Goal: Transaction & Acquisition: Book appointment/travel/reservation

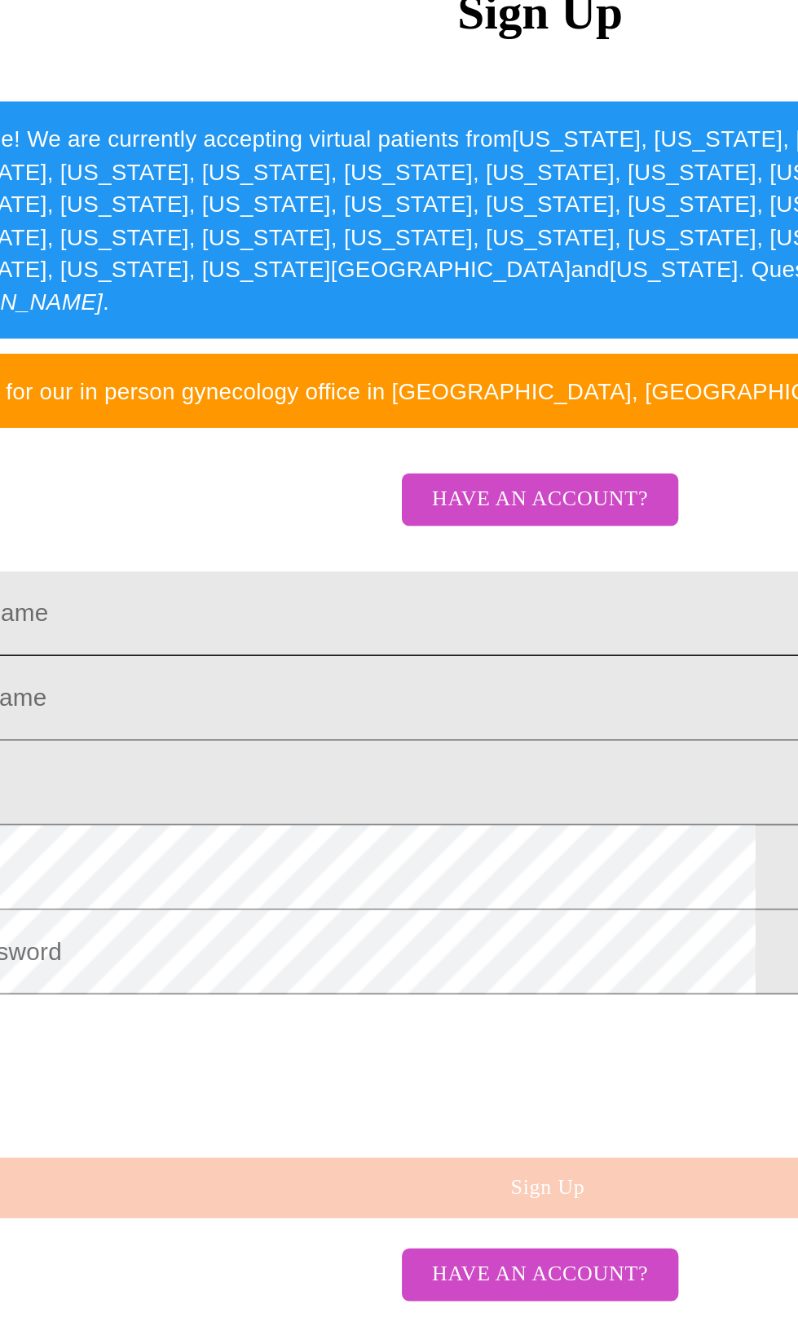
click at [201, 716] on input "Legal First Name" at bounding box center [399, 693] width 753 height 46
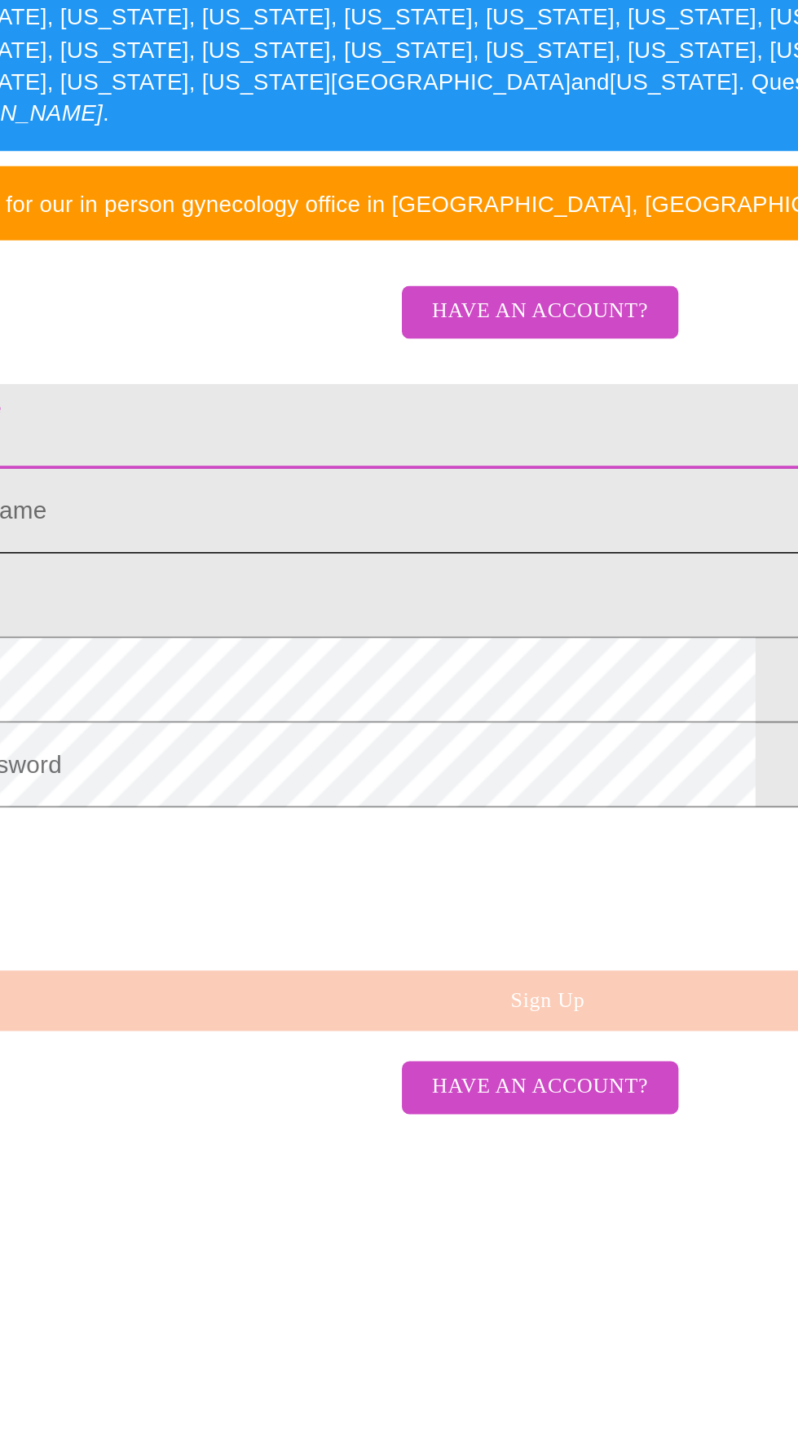
type input "Leta"
click at [183, 784] on input "Legal First Name" at bounding box center [399, 762] width 753 height 46
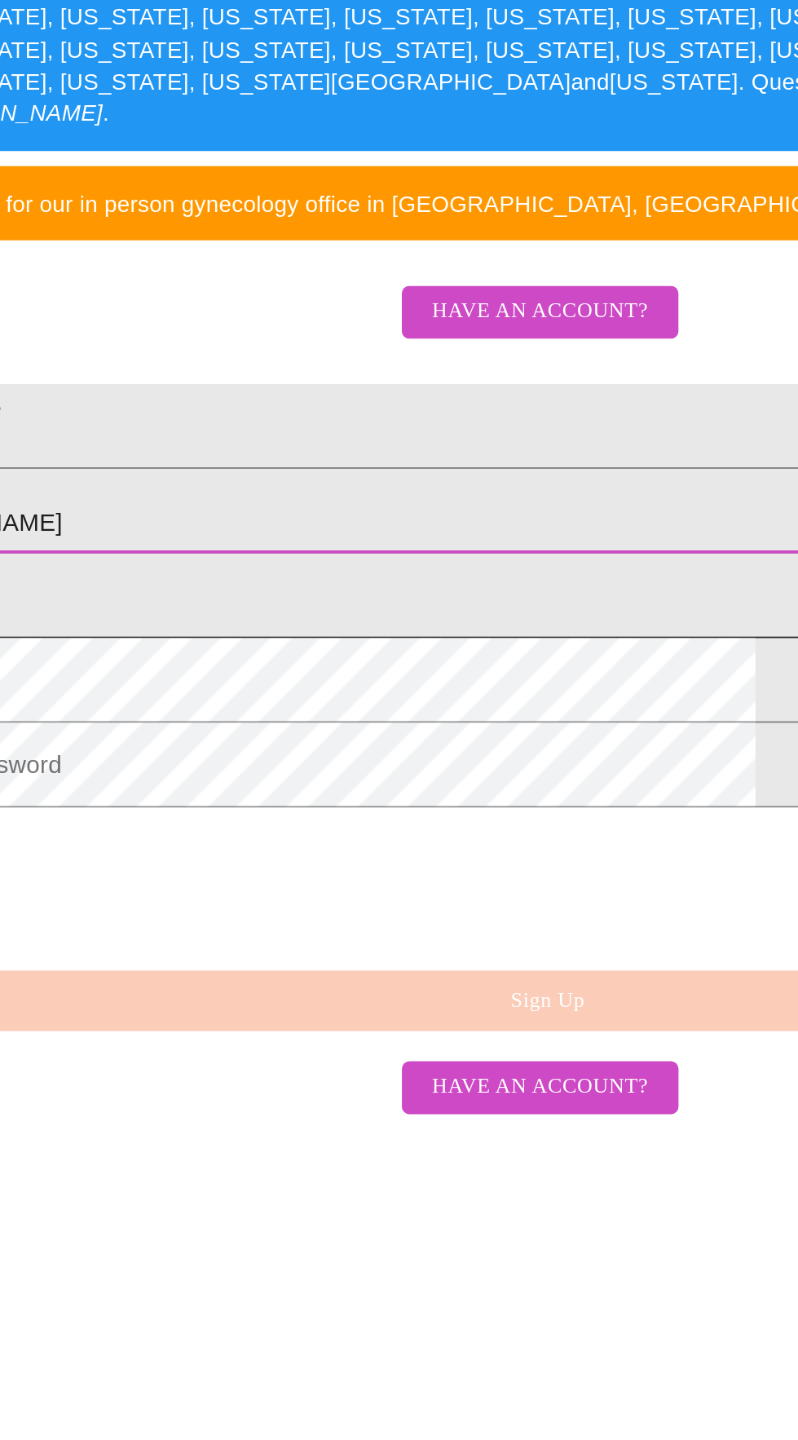
type input "[PERSON_NAME]"
click at [178, 830] on input "Legal First Name" at bounding box center [399, 807] width 753 height 46
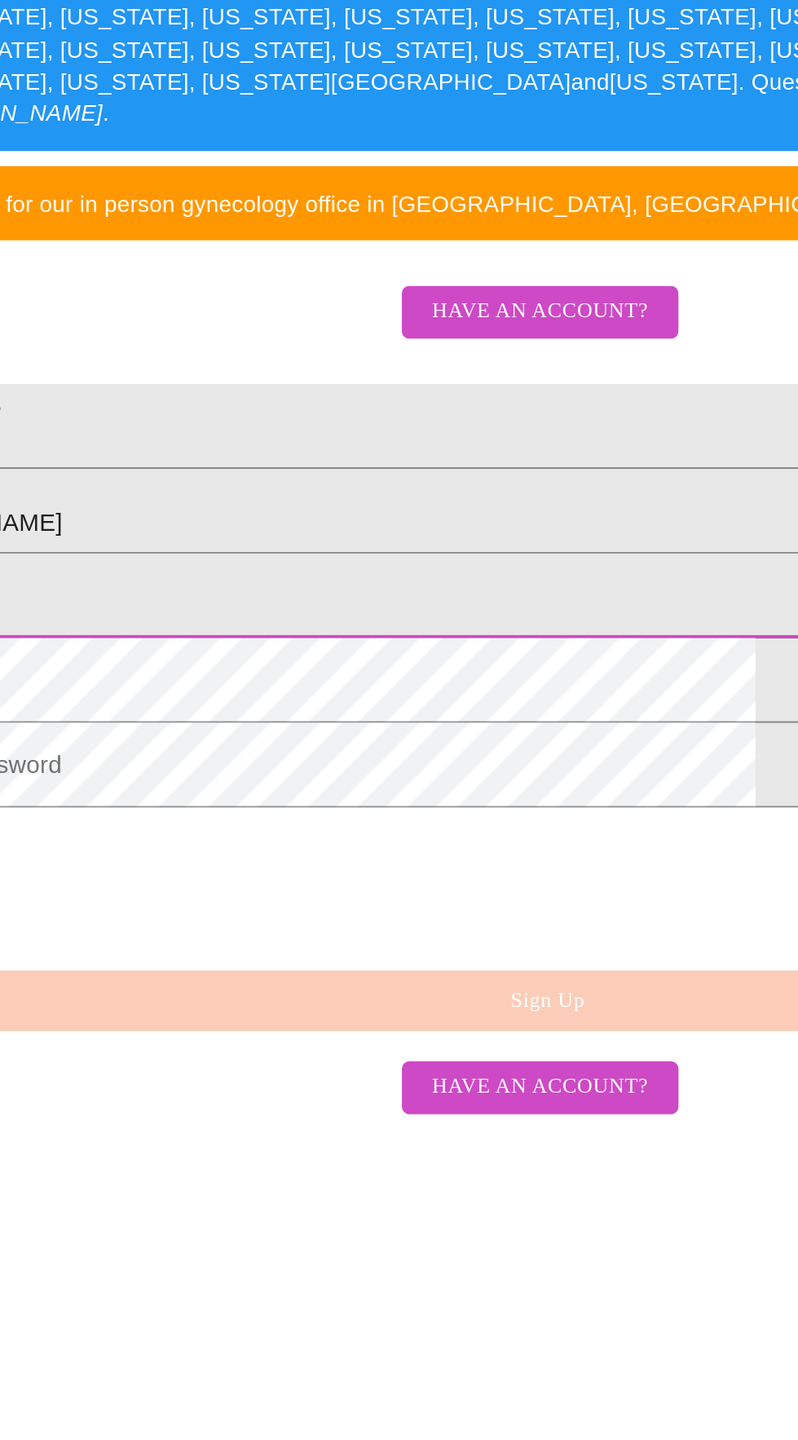
type input "Letach"
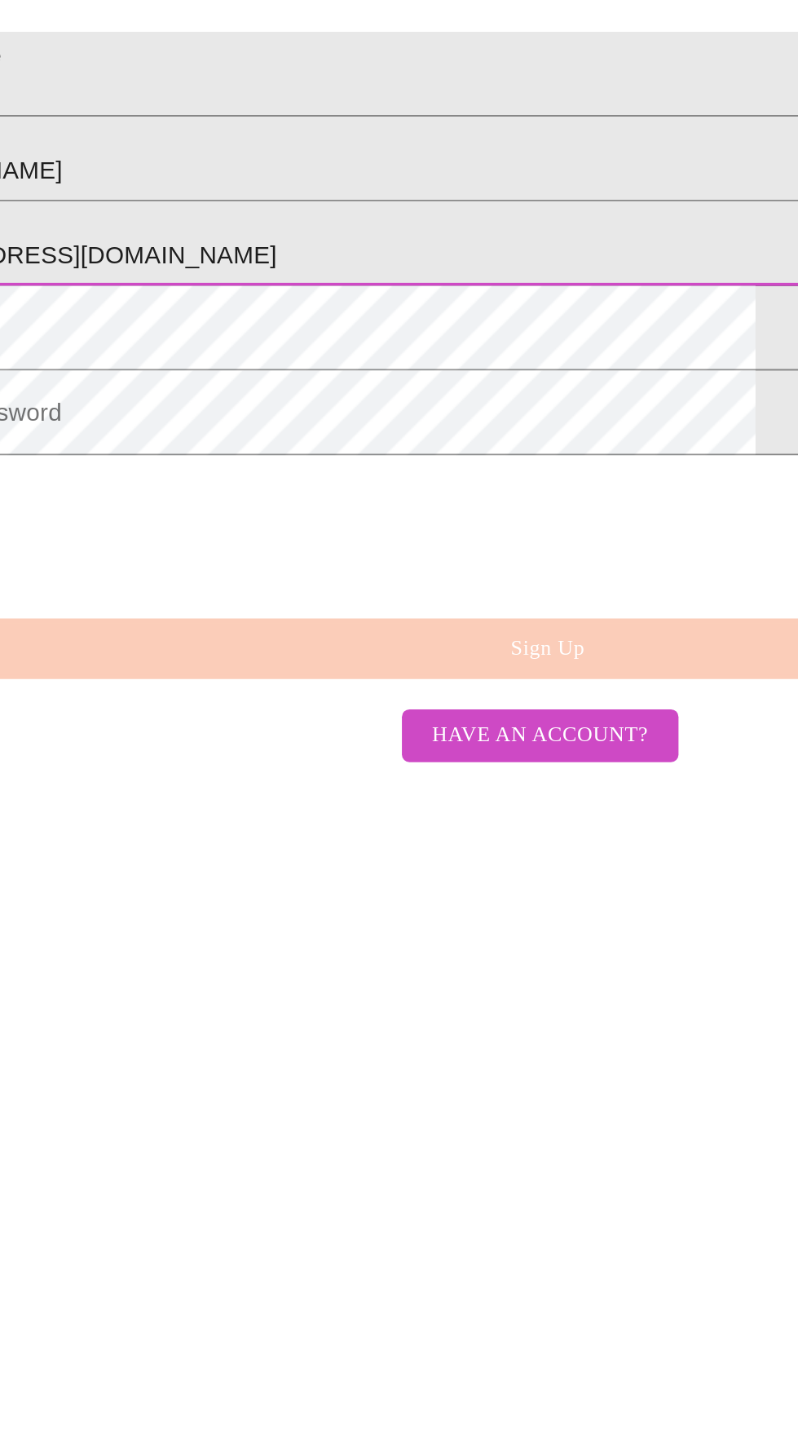
type input "[EMAIL_ADDRESS][DOMAIN_NAME]"
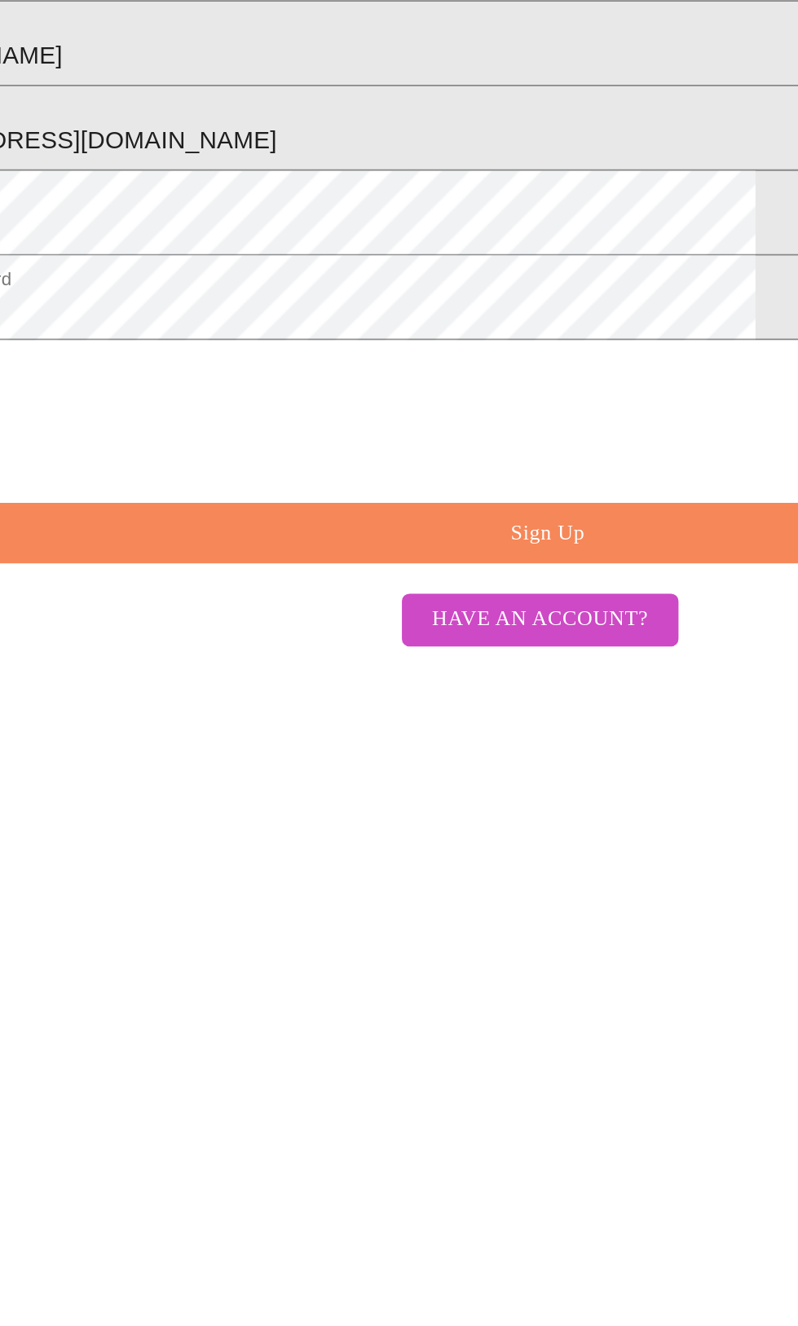
click at [435, 1013] on span "Sign Up" at bounding box center [403, 1003] width 715 height 20
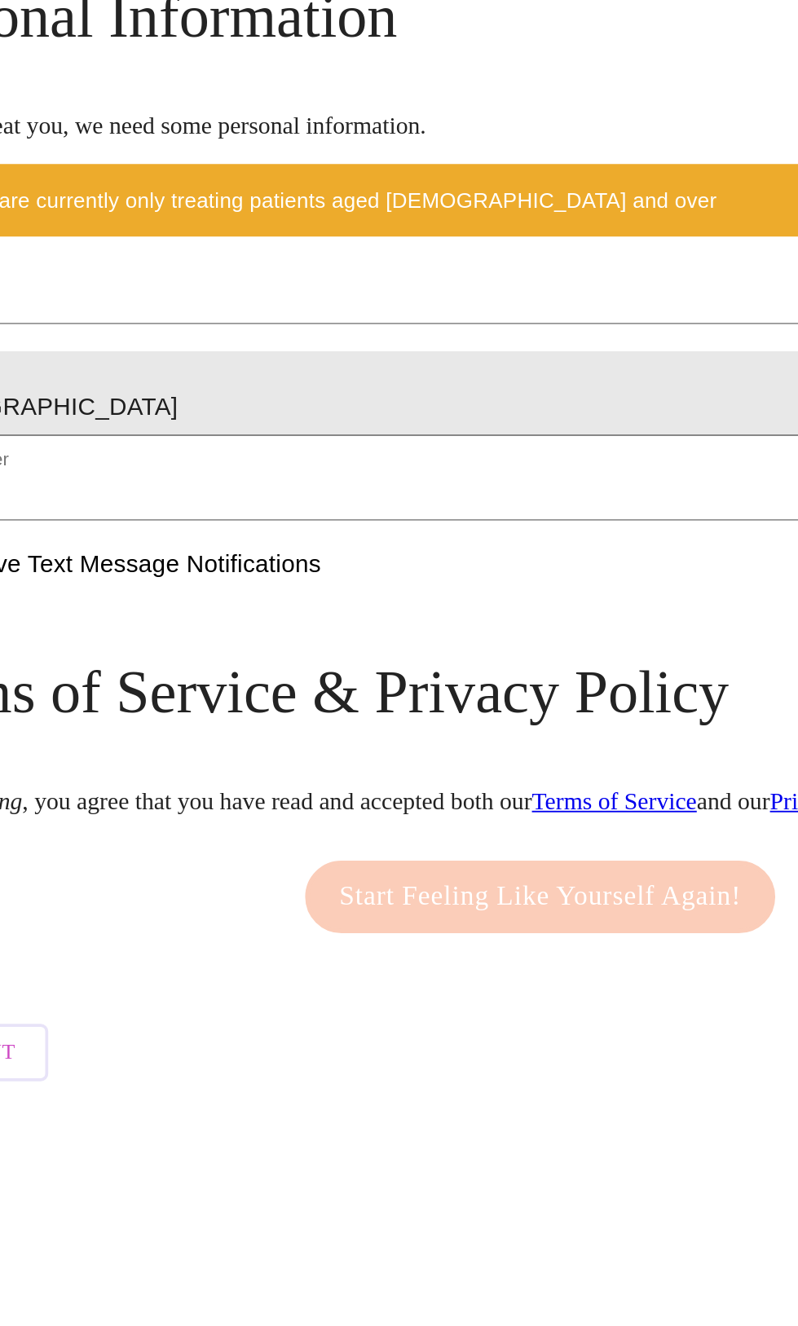
click at [233, 890] on input "[DATE]" at bounding box center [399, 877] width 707 height 26
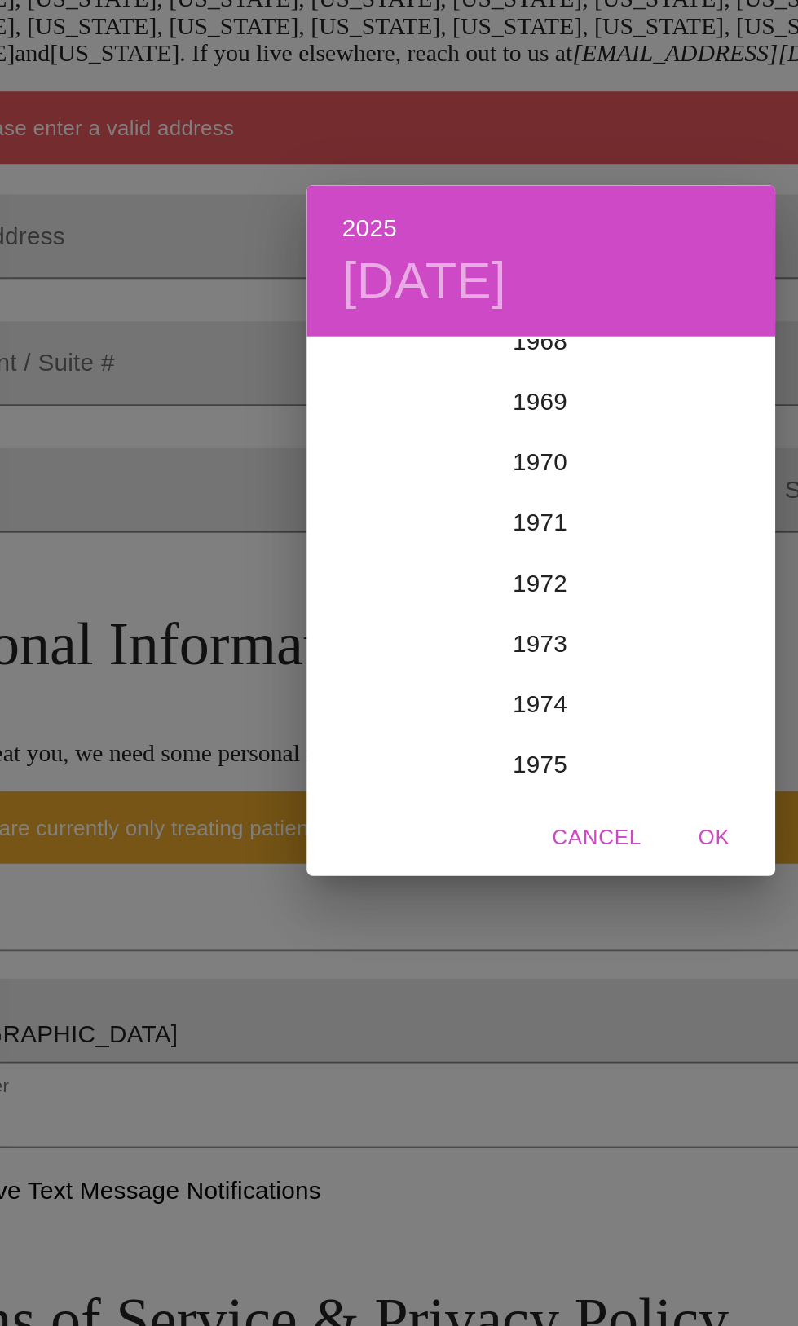
scroll to position [2265, 0]
click at [398, 643] on div "1970" at bounding box center [399, 627] width 253 height 33
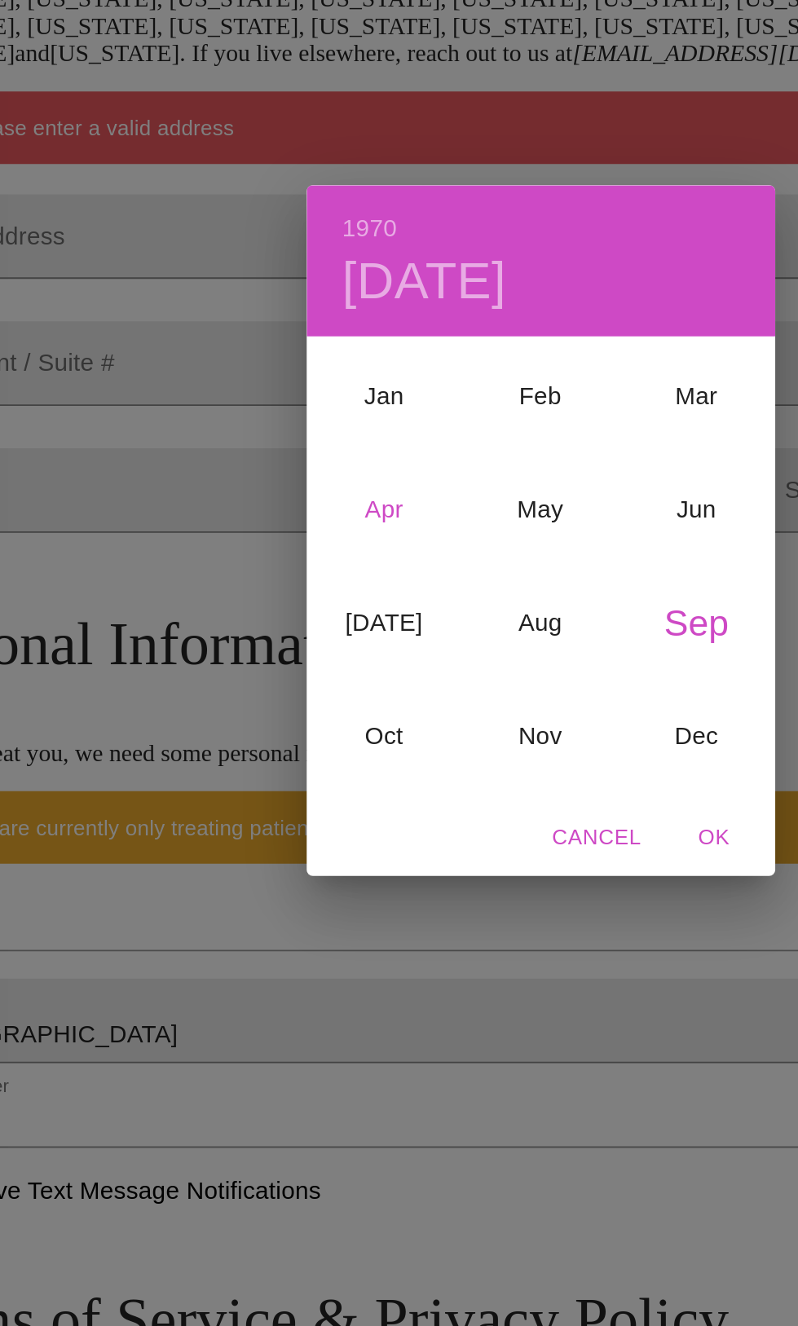
click at [322, 682] on div "Apr" at bounding box center [315, 651] width 84 height 61
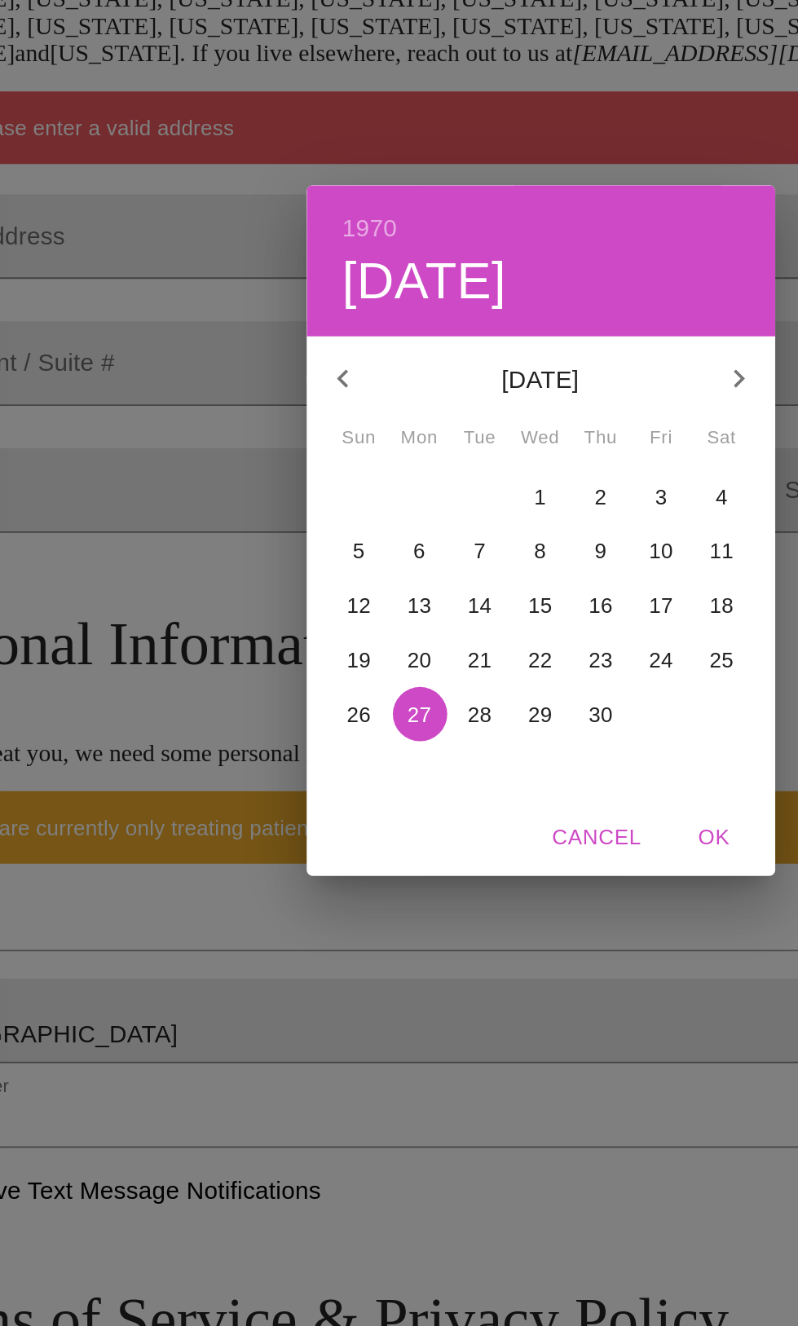
click at [428, 777] on button "30" at bounding box center [431, 762] width 29 height 29
click at [507, 839] on span "OK" at bounding box center [493, 829] width 39 height 20
type input "[DATE]"
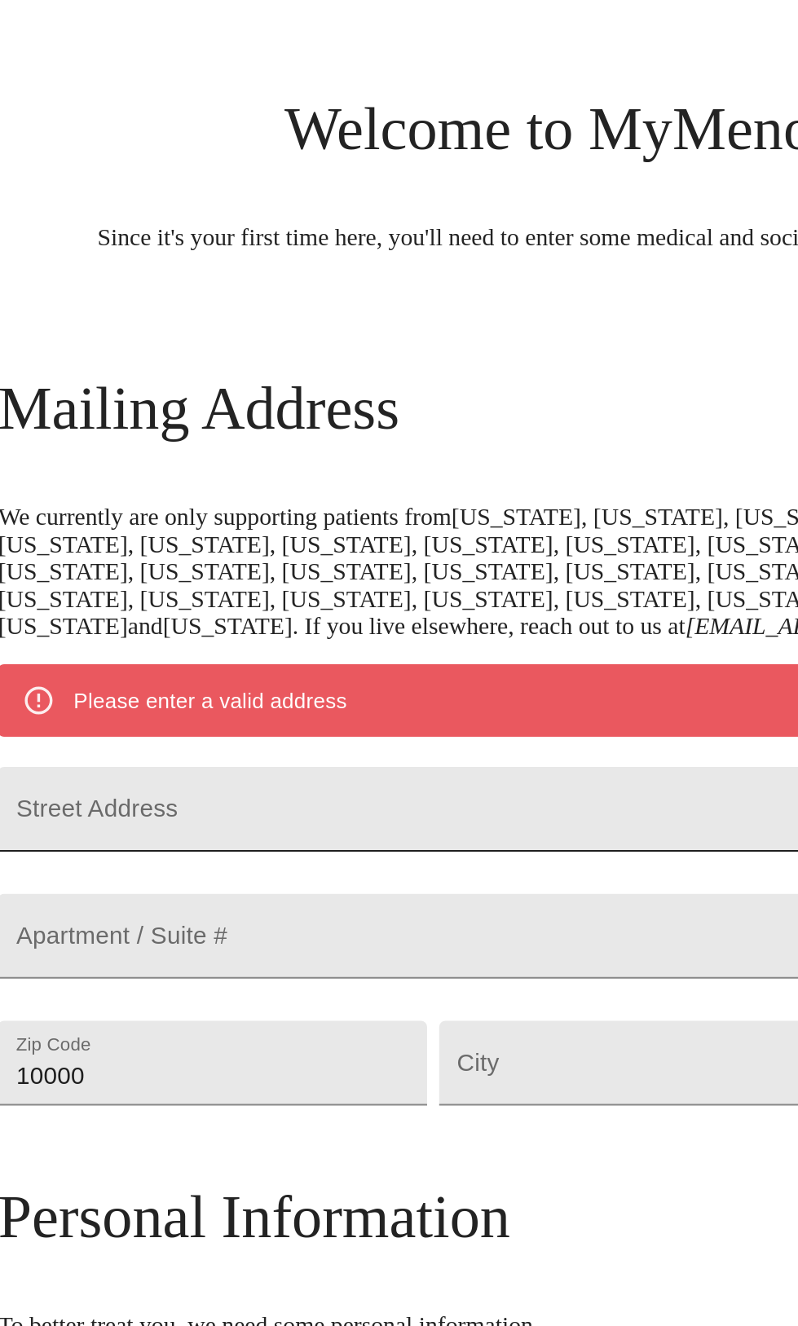
click at [189, 527] on input "Street Address" at bounding box center [399, 505] width 707 height 46
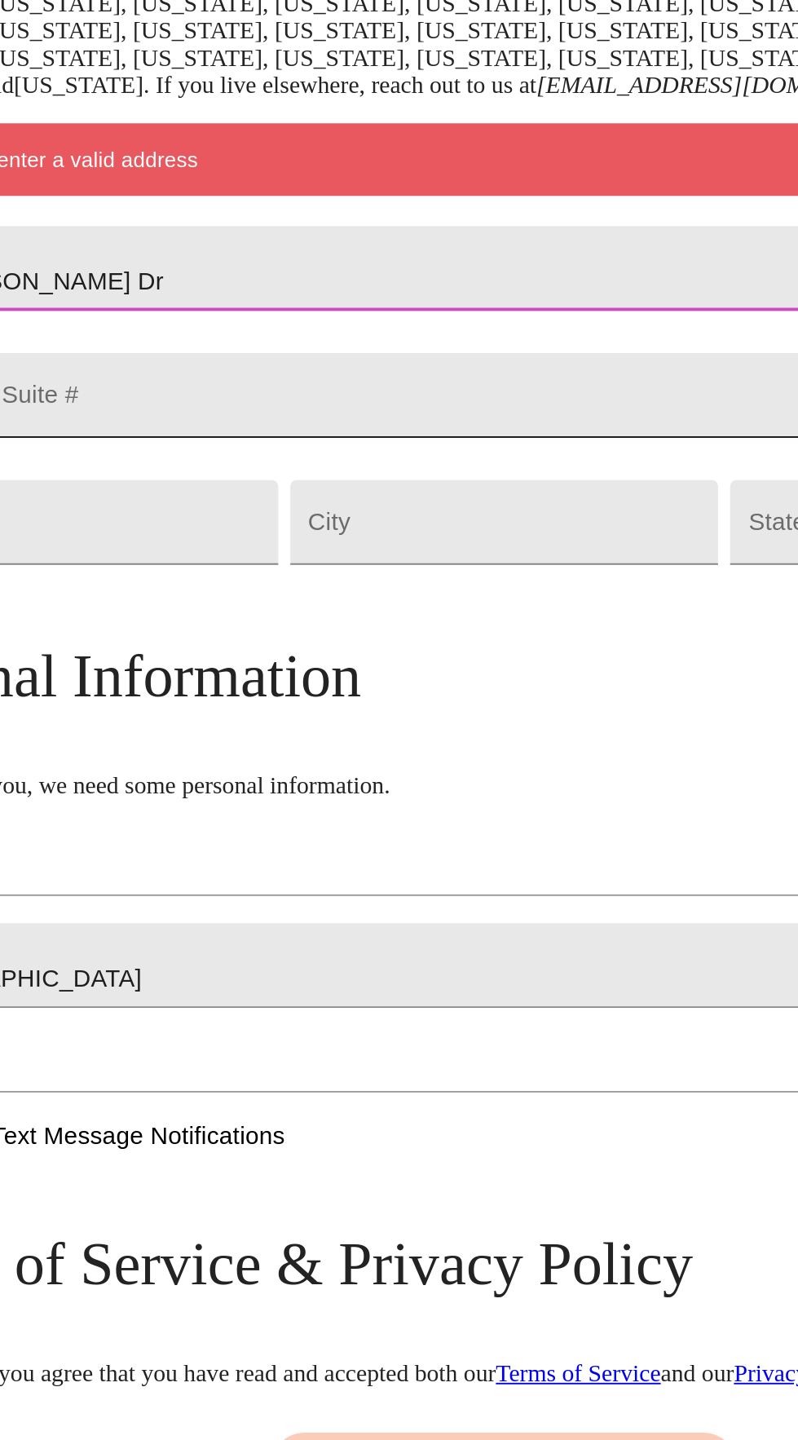
type input "7400 [PERSON_NAME] Dr"
click at [177, 596] on input "Street Address" at bounding box center [399, 573] width 707 height 46
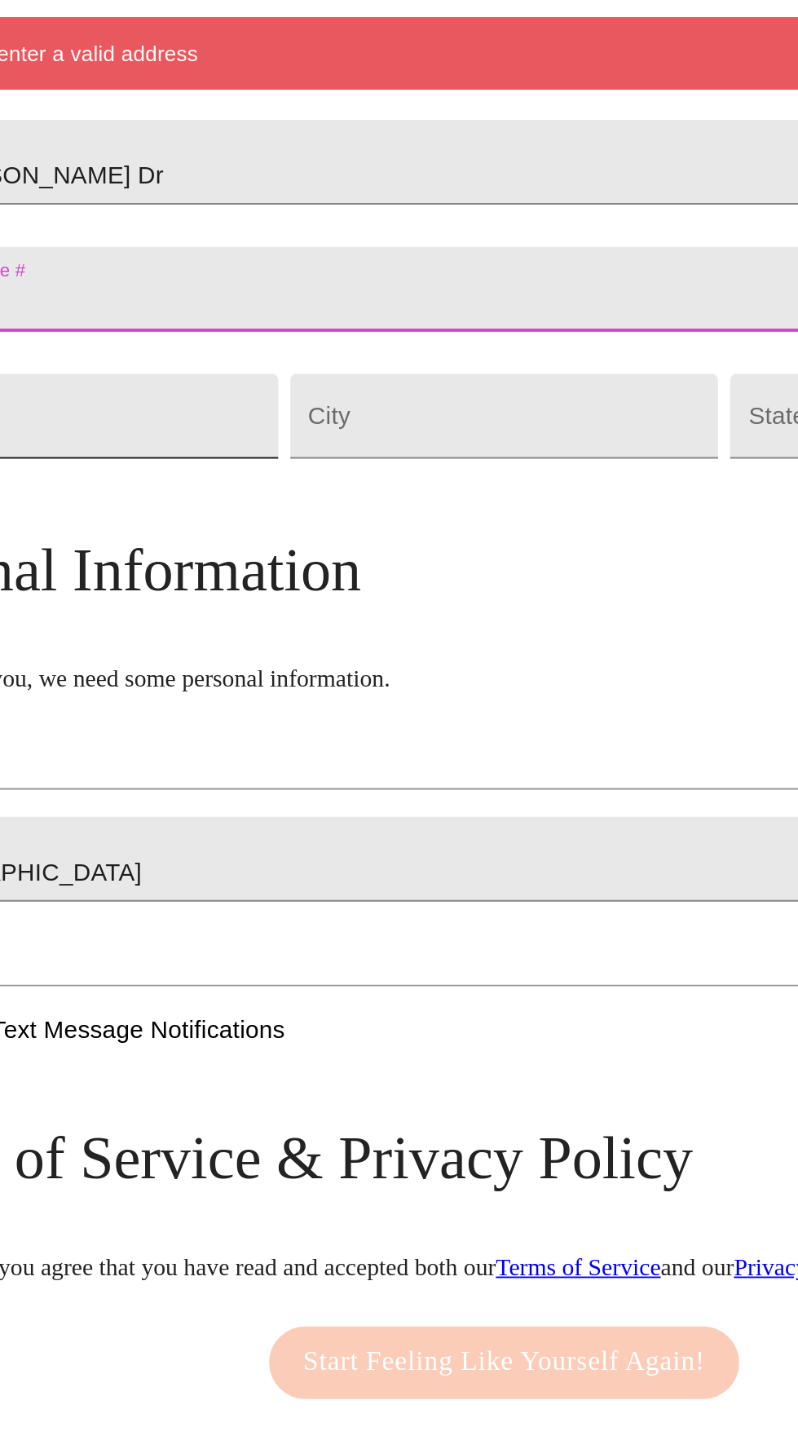
type input "2024"
click at [159, 664] on input "10000" at bounding box center [162, 642] width 232 height 46
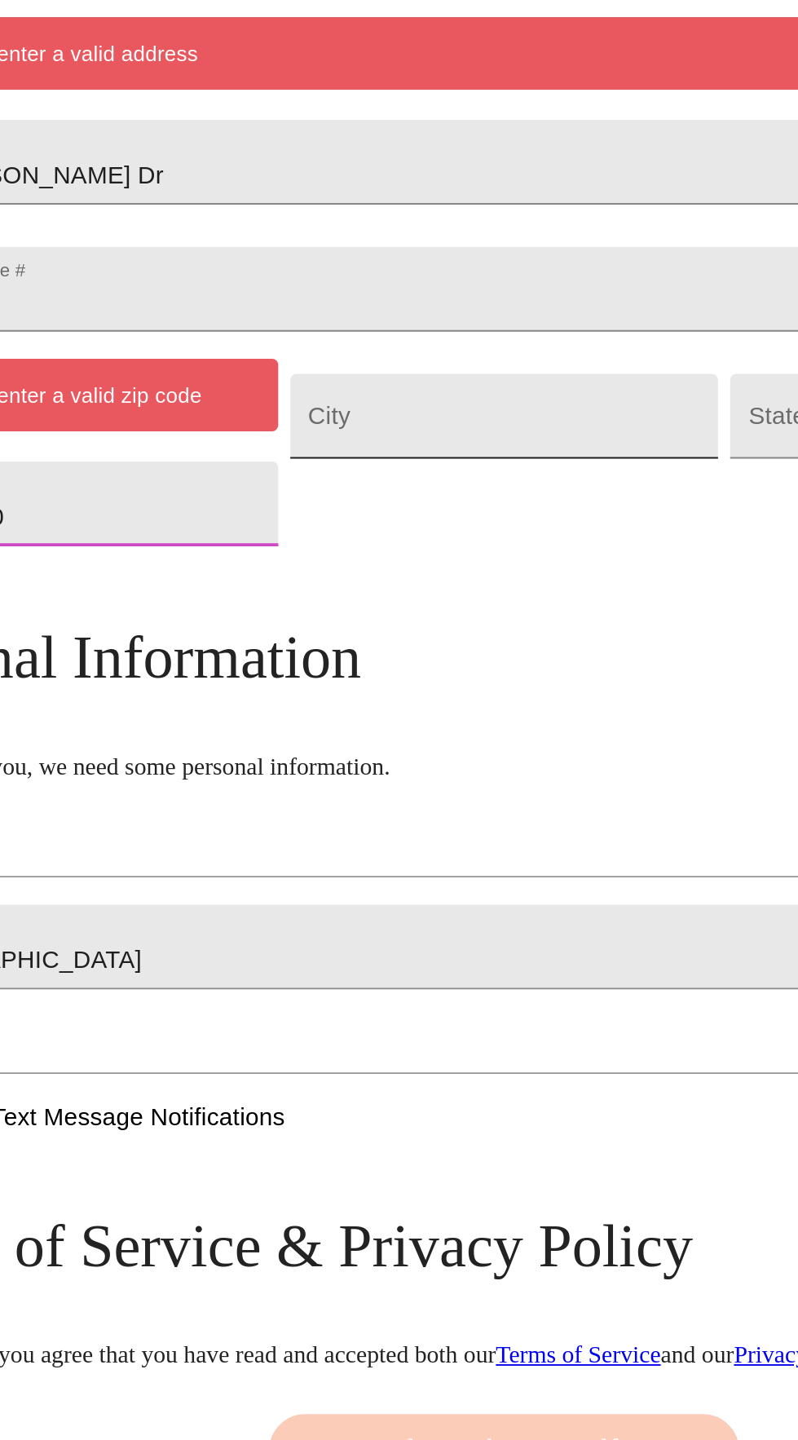
type input "1007755100"
click at [367, 664] on input "Street Address" at bounding box center [400, 642] width 232 height 46
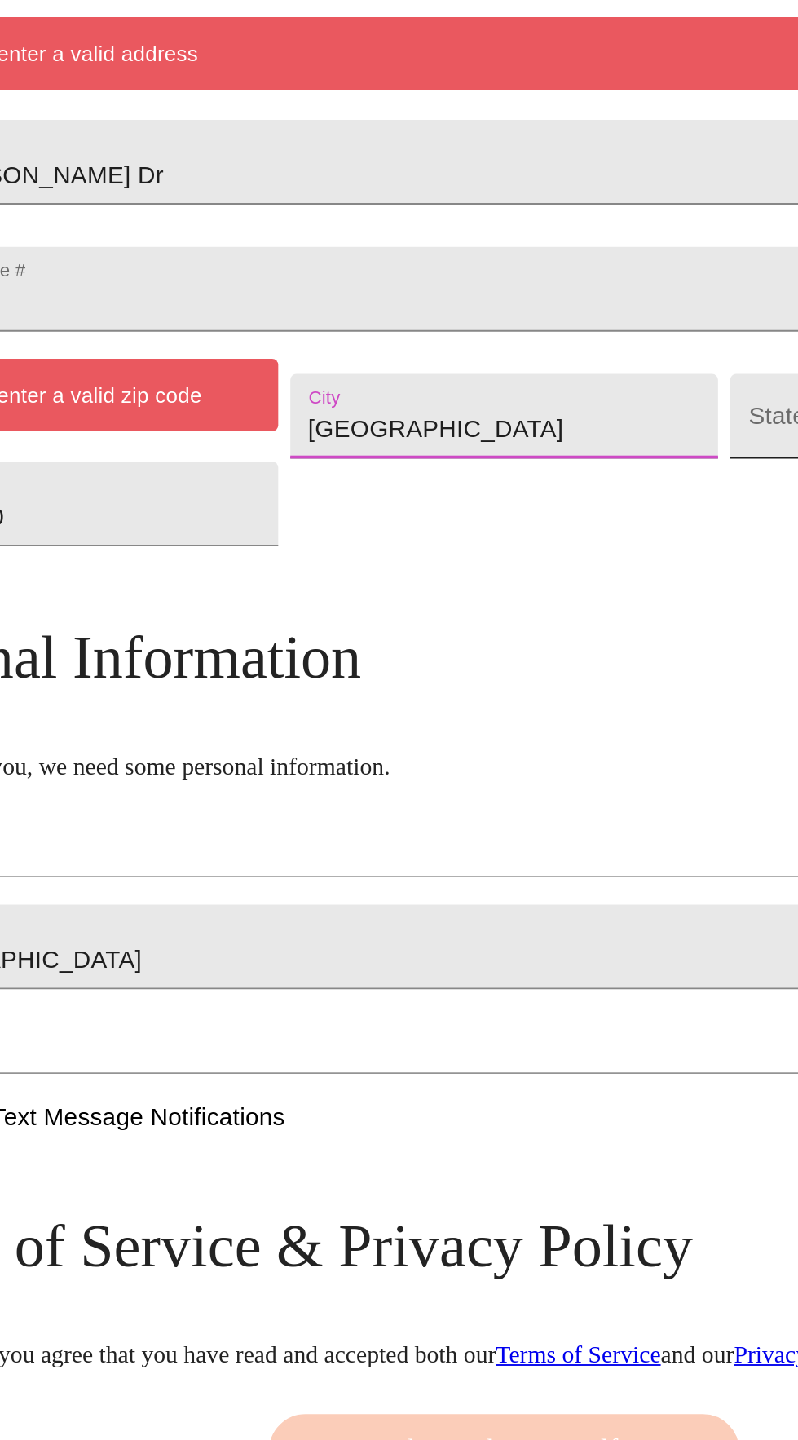
type input "[GEOGRAPHIC_DATA]"
click at [515, 723] on body "MyMenopauseRx Welcome to MyMenopauseRx Since it's your first time here, you'll …" at bounding box center [399, 657] width 785 height 1300
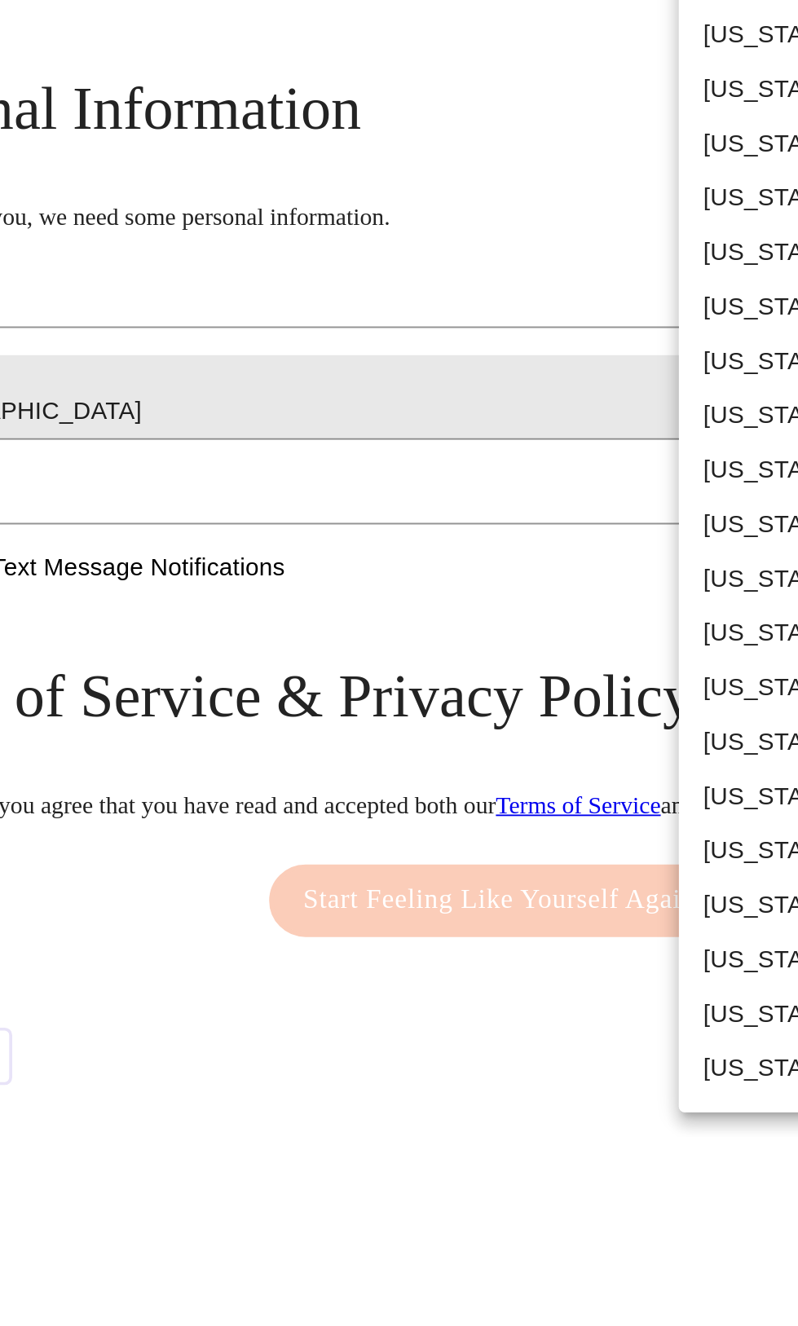
scroll to position [0, 0]
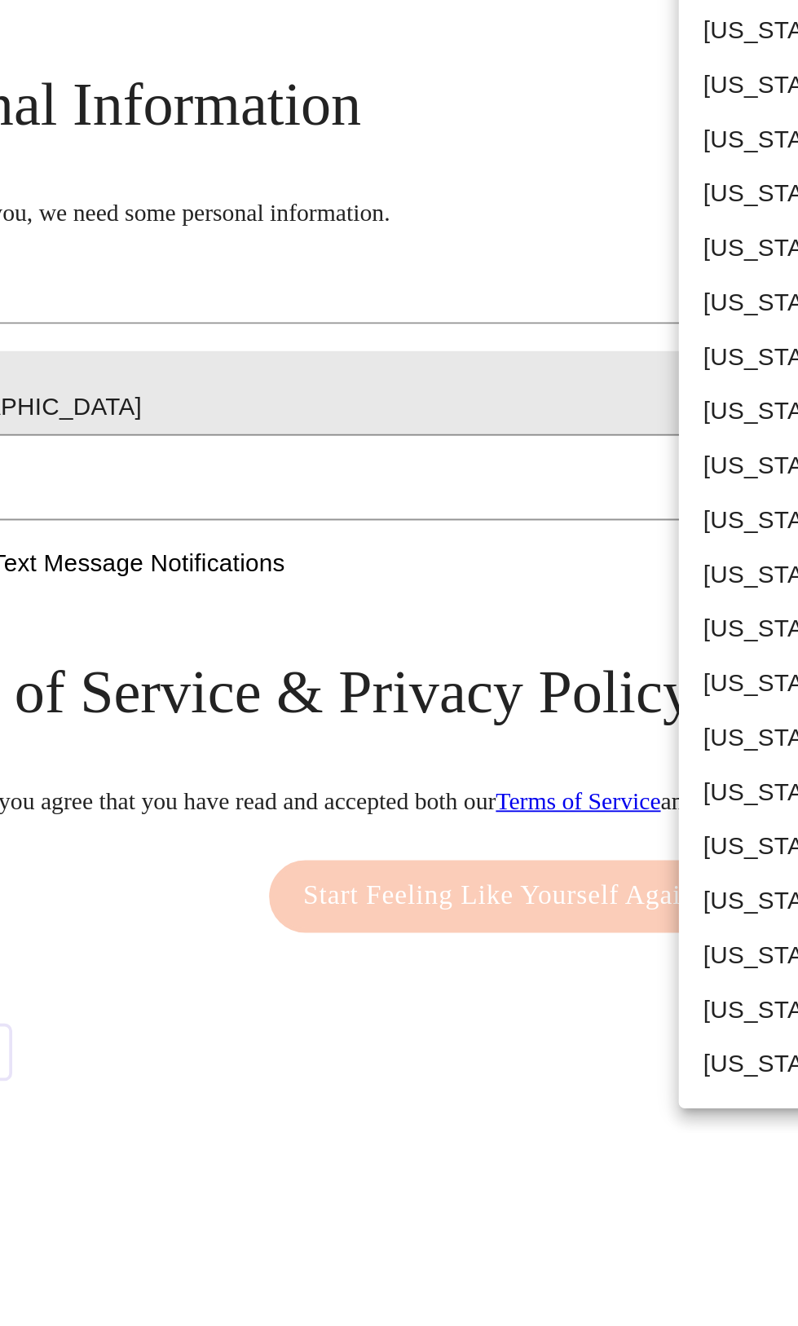
click at [523, 1313] on li "[US_STATE]" at bounding box center [612, 1318] width 238 height 29
type input "[US_STATE]"
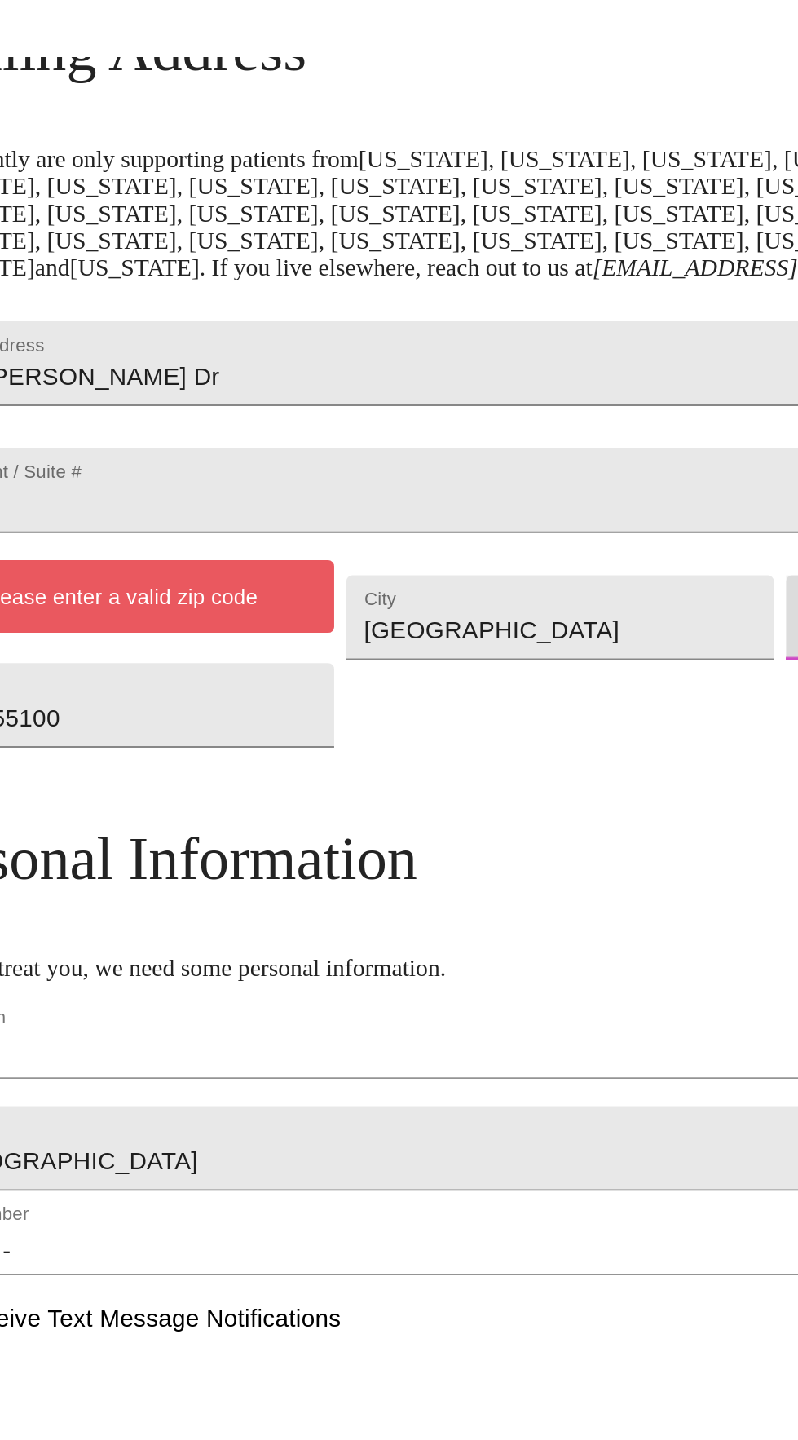
scroll to position [104, 0]
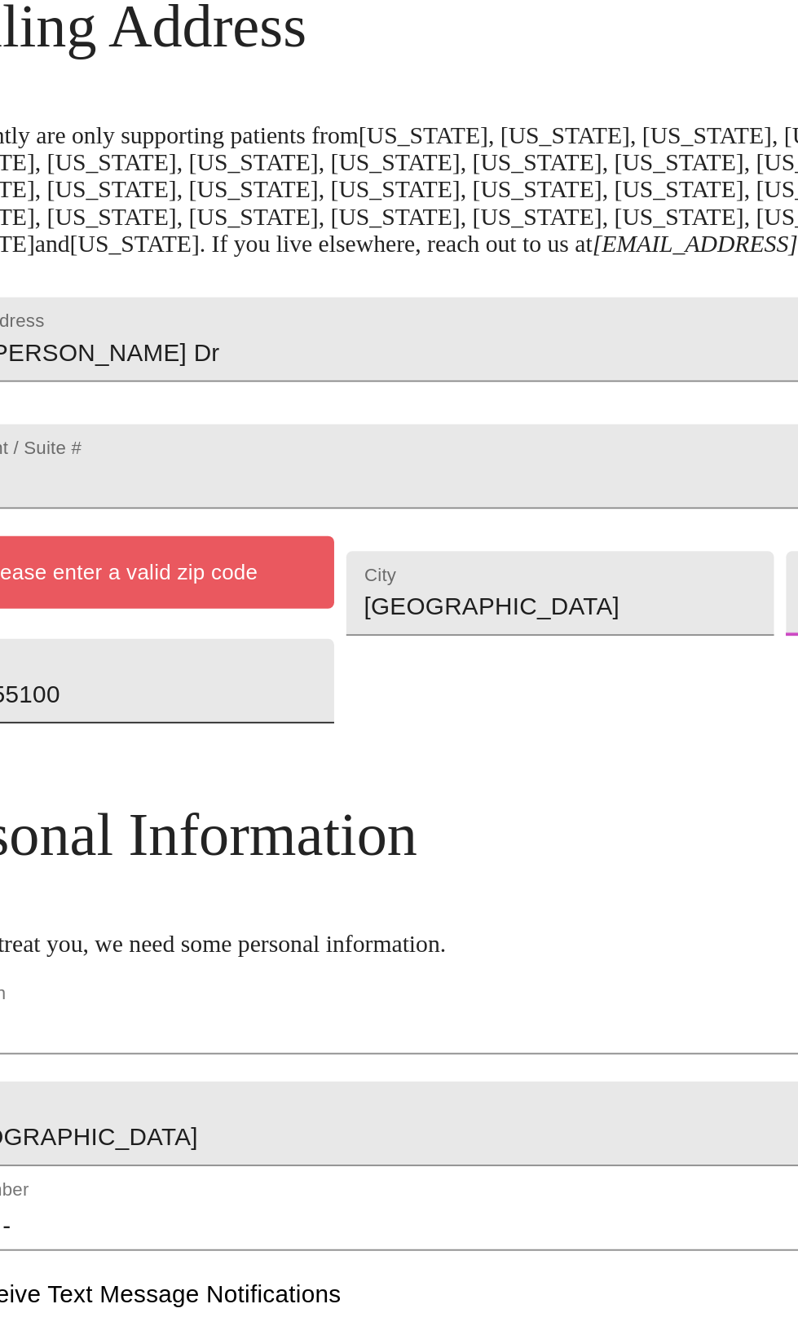
click at [238, 644] on input "1007755100" at bounding box center [162, 642] width 232 height 46
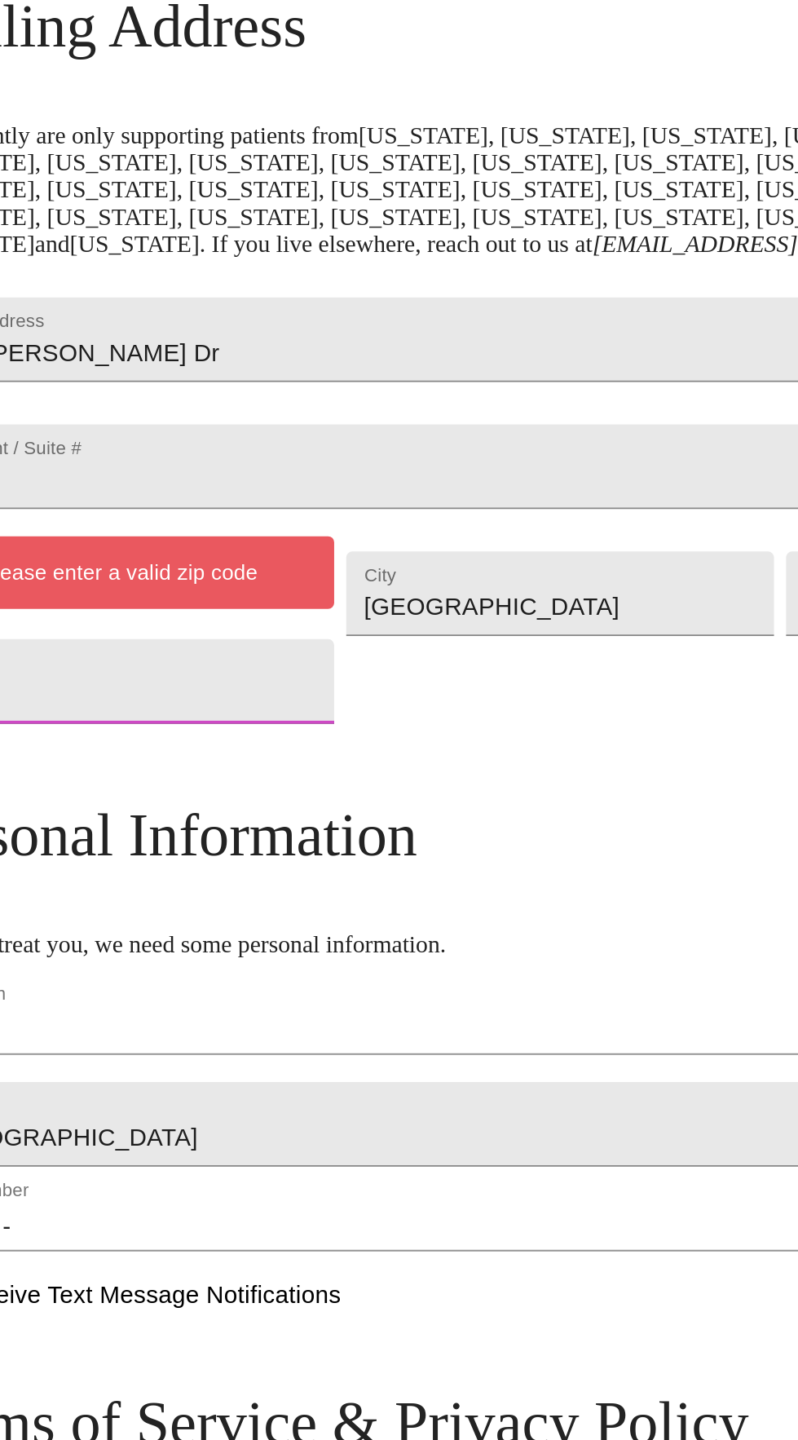
type input "1"
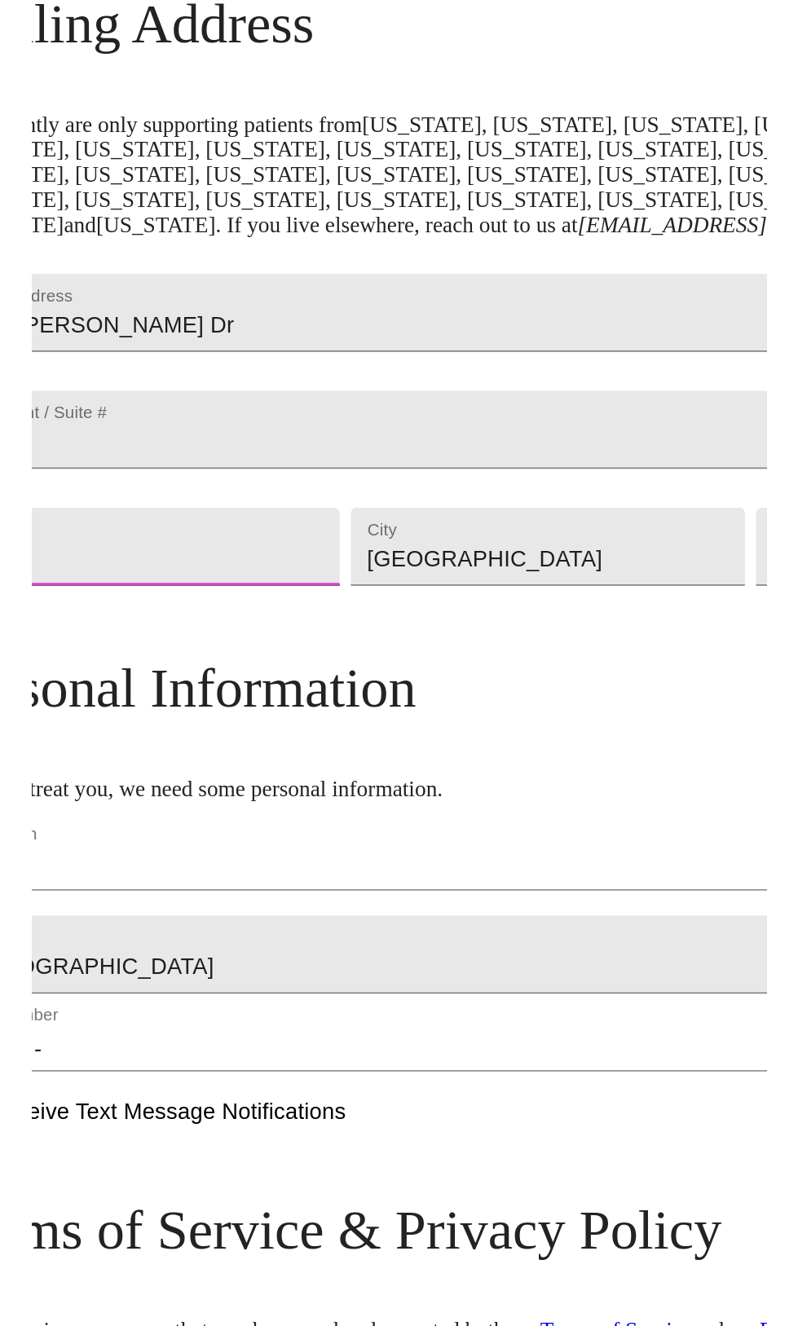
scroll to position [0, 0]
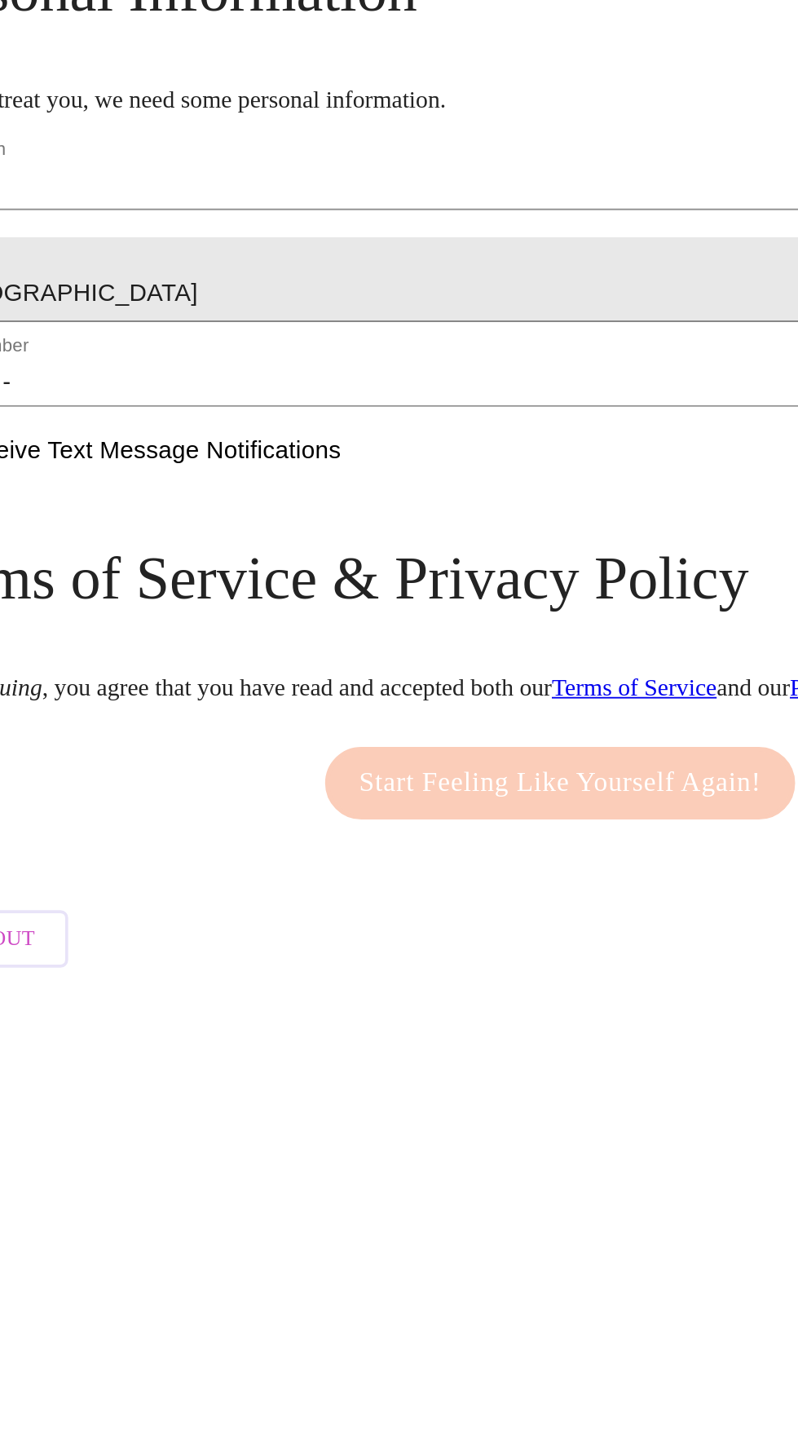
type input "77551"
click at [113, 874] on label "Phone Number" at bounding box center [79, 869] width 67 height 10
click at [139, 902] on input "(   )    -" at bounding box center [399, 889] width 707 height 26
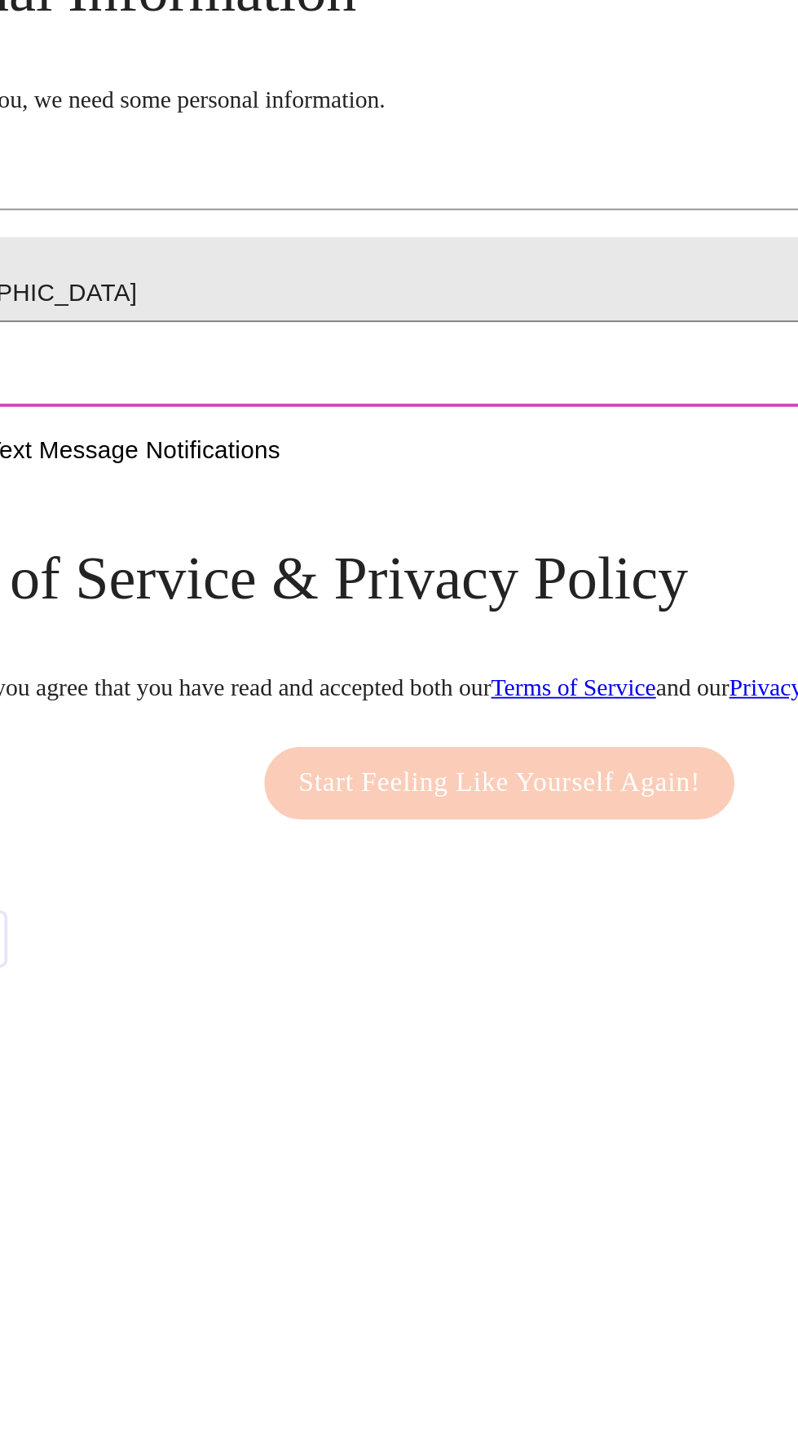
click at [160, 902] on input "(   )    -" at bounding box center [399, 889] width 707 height 26
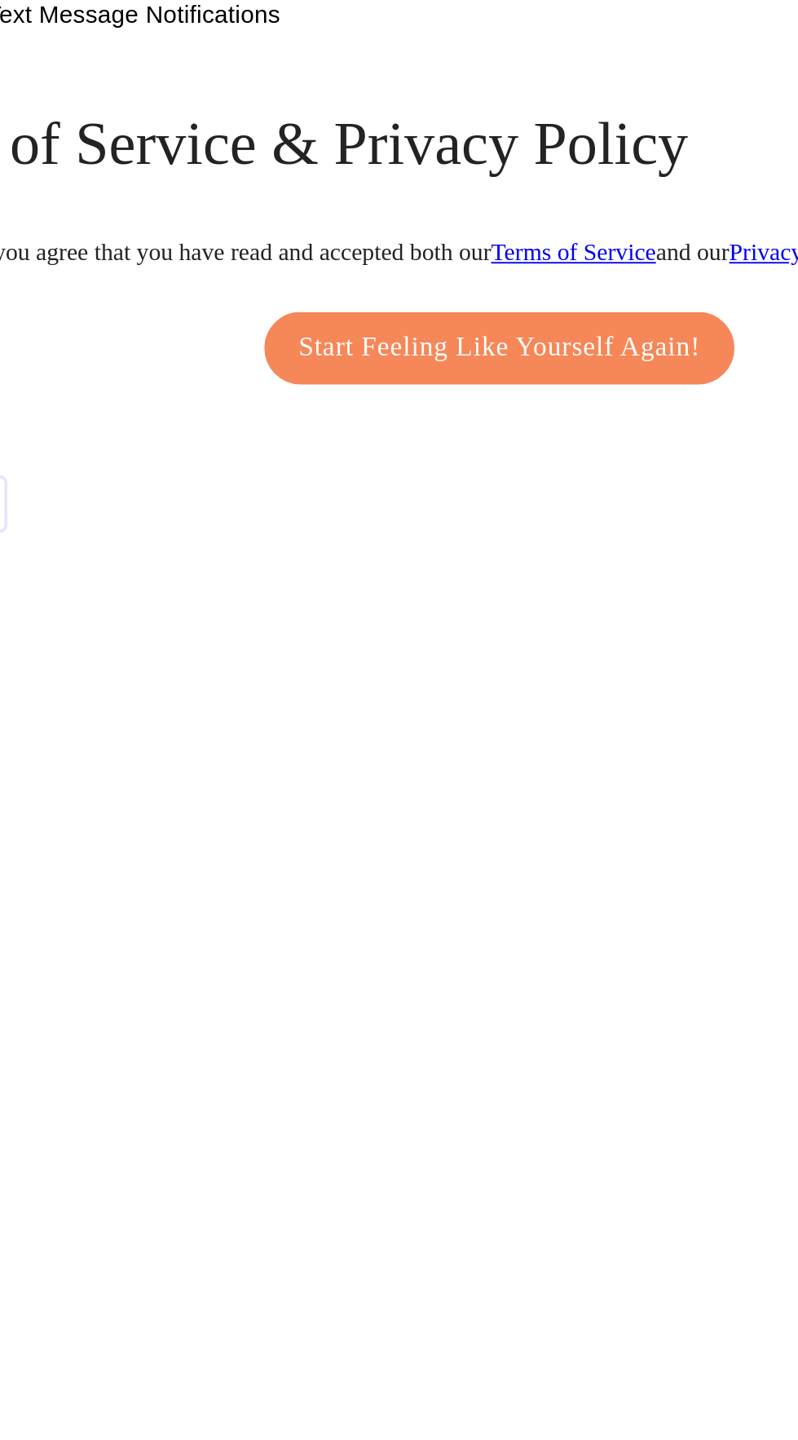
type input "[PHONE_NUMBER]"
click at [325, 1118] on span "Start Feeling Like Yourself Again!" at bounding box center [399, 1105] width 217 height 26
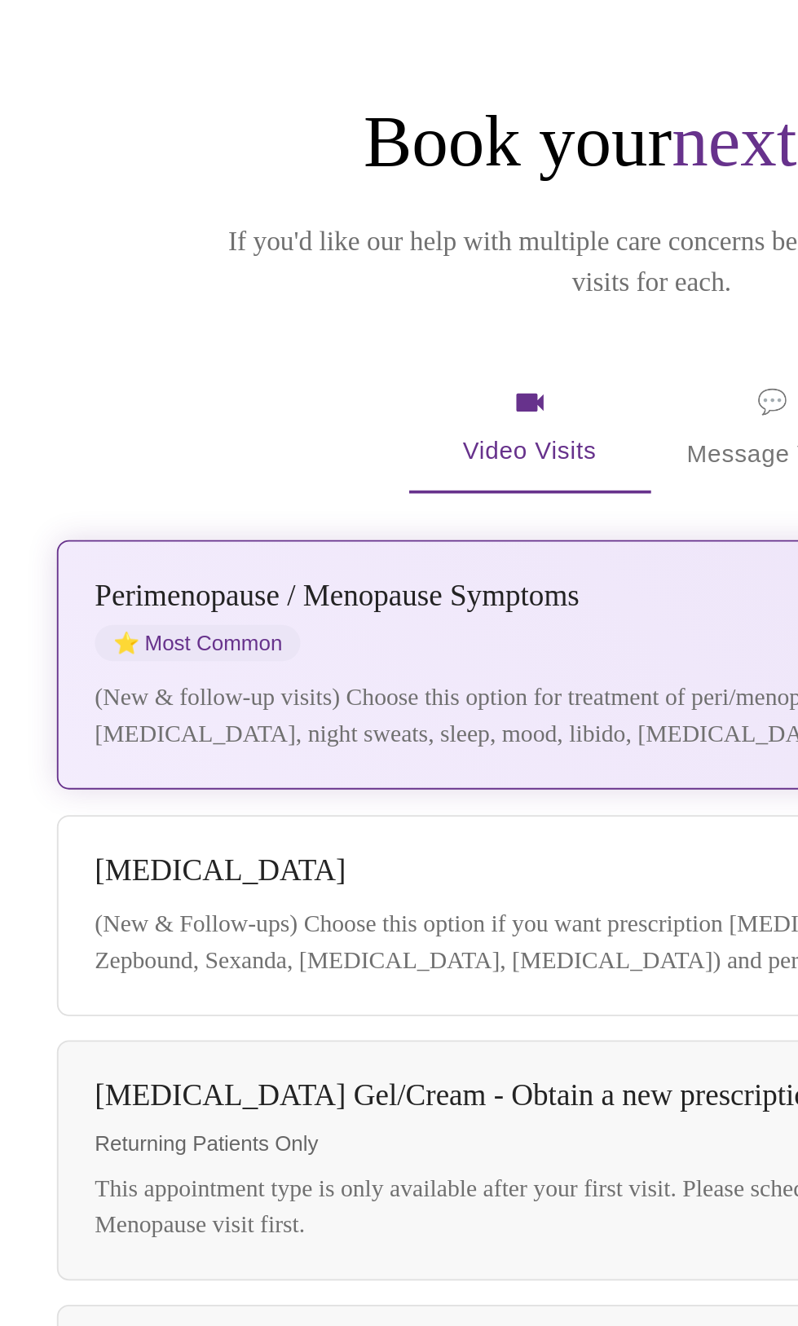
click at [273, 480] on div "[MEDICAL_DATA] / Menopause Symptoms ⭐ Most Common" at bounding box center [386, 496] width 575 height 45
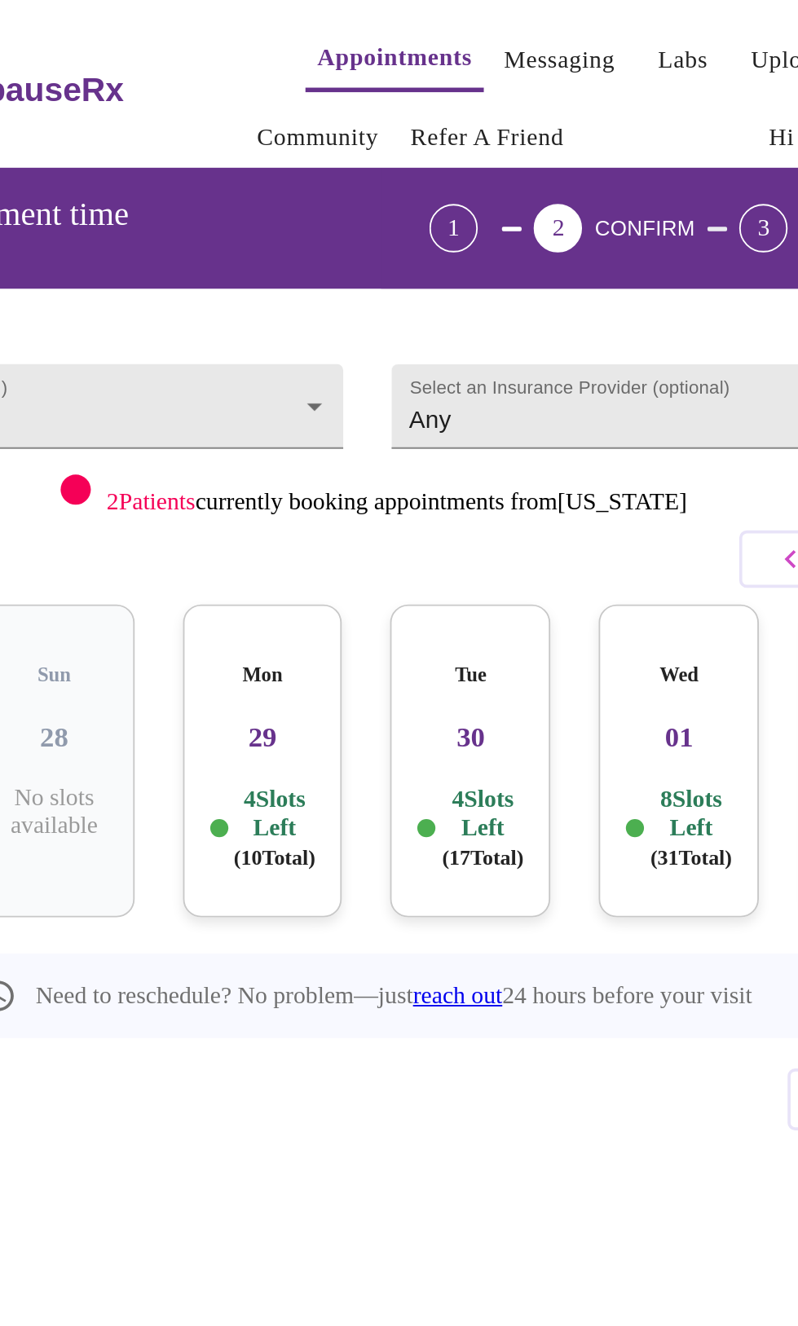
click at [342, 423] on p "4 Slots Left ( 10 Total)" at bounding box center [350, 446] width 44 height 47
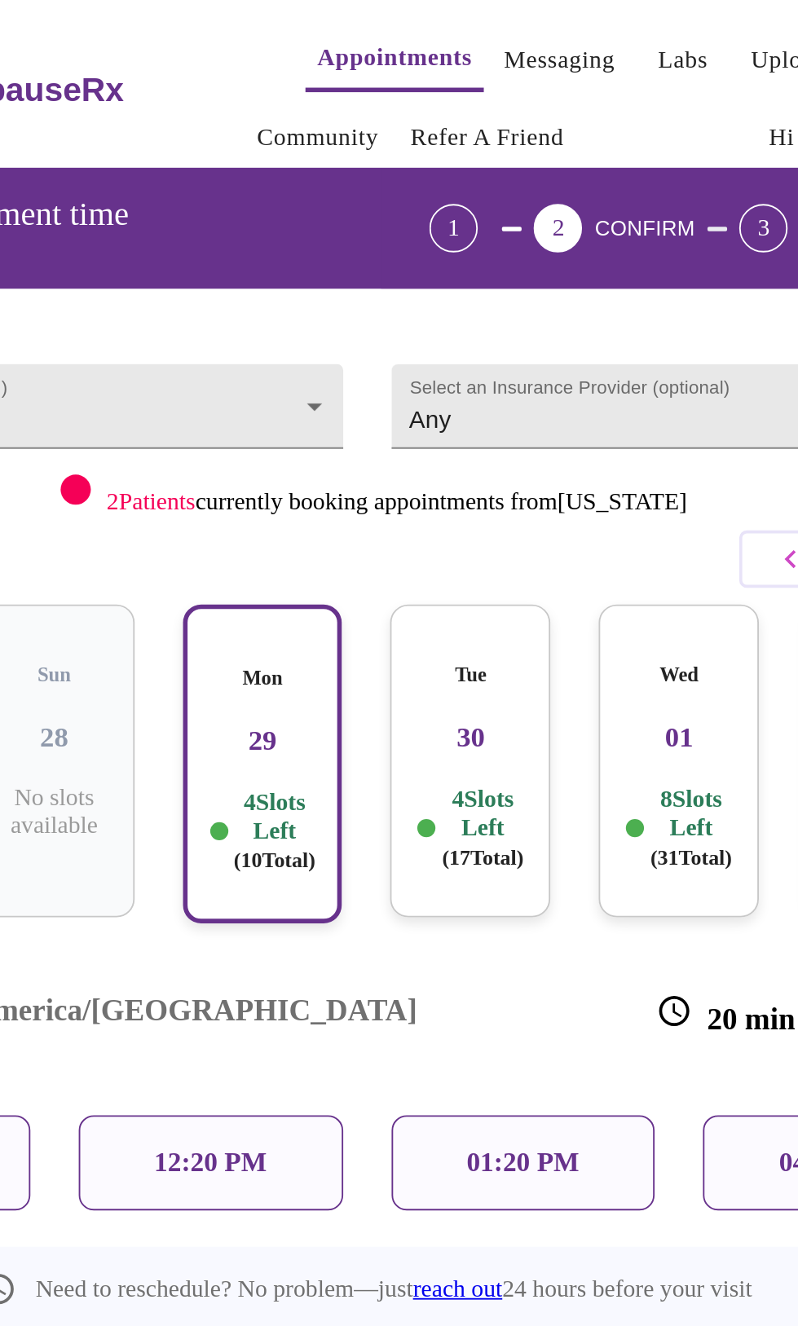
click at [494, 619] on p "01:20 PM" at bounding box center [483, 627] width 60 height 17
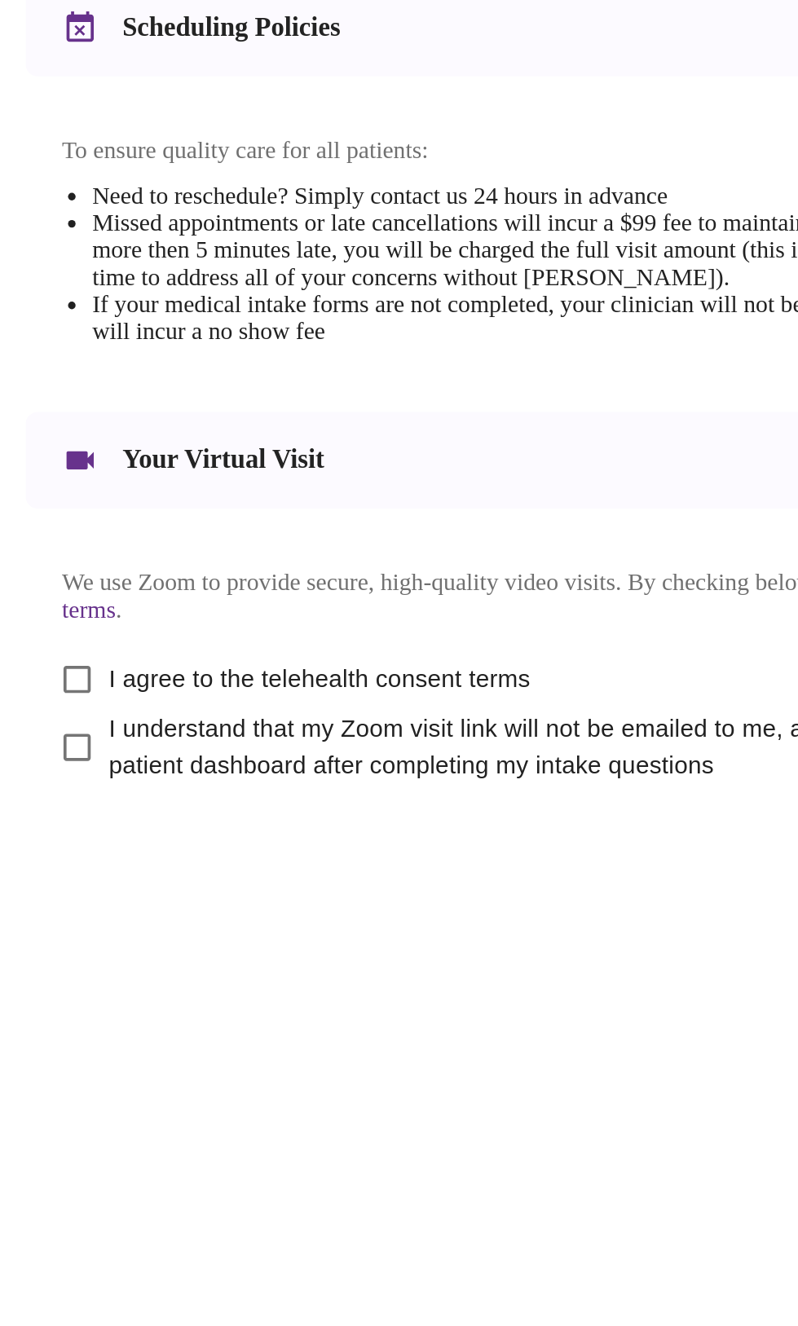
click at [105, 1092] on input "I agree to the telehealth consent terms" at bounding box center [103, 1074] width 34 height 34
checkbox input "true"
click at [105, 1128] on input "I understand that my Zoom visit link will not be emailed to me, and I must acce…" at bounding box center [103, 1111] width 34 height 34
checkbox input "true"
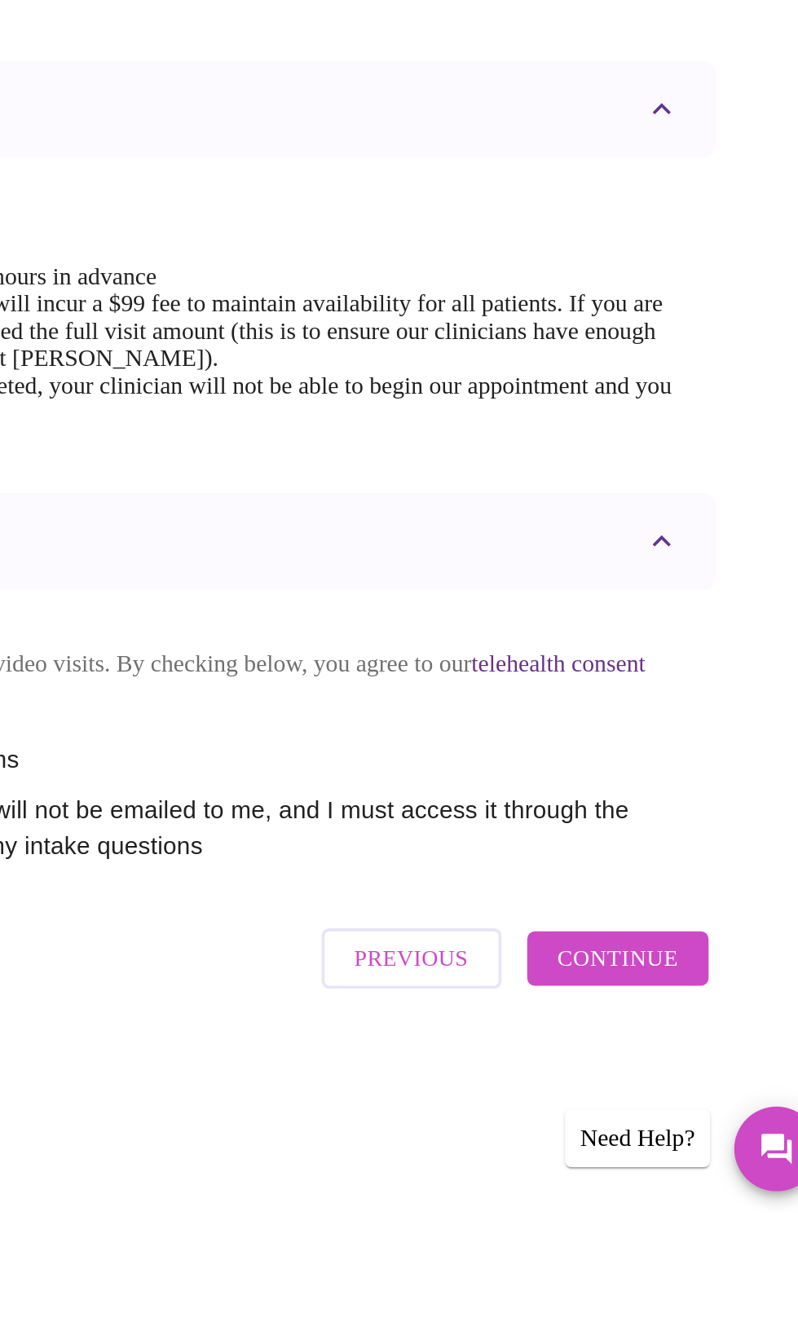
click at [700, 1192] on span "Continue" at bounding box center [670, 1181] width 65 height 21
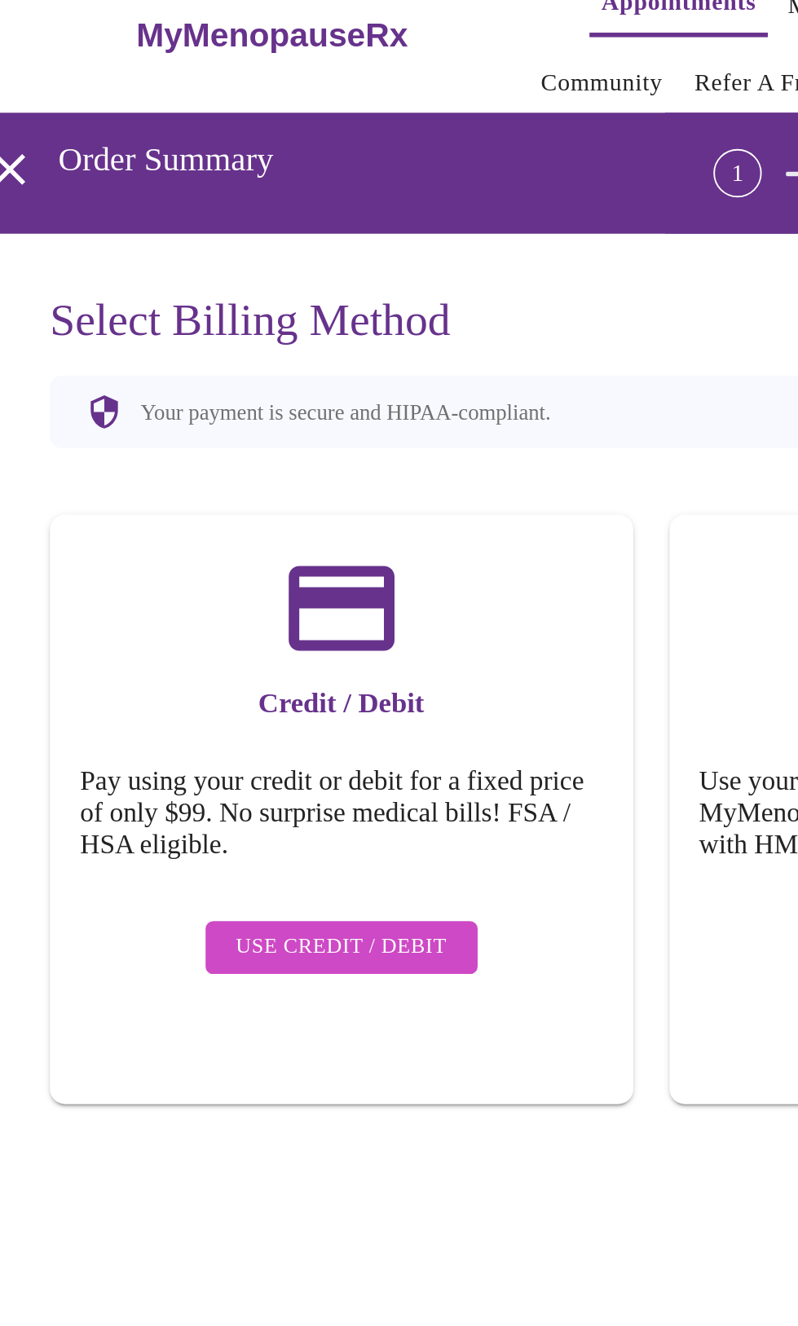
click at [75, 340] on div "Credit / Debit Pay using your credit or debit for a fixed price of only $99. No…" at bounding box center [232, 466] width 315 height 318
